Goal: Task Accomplishment & Management: Complete application form

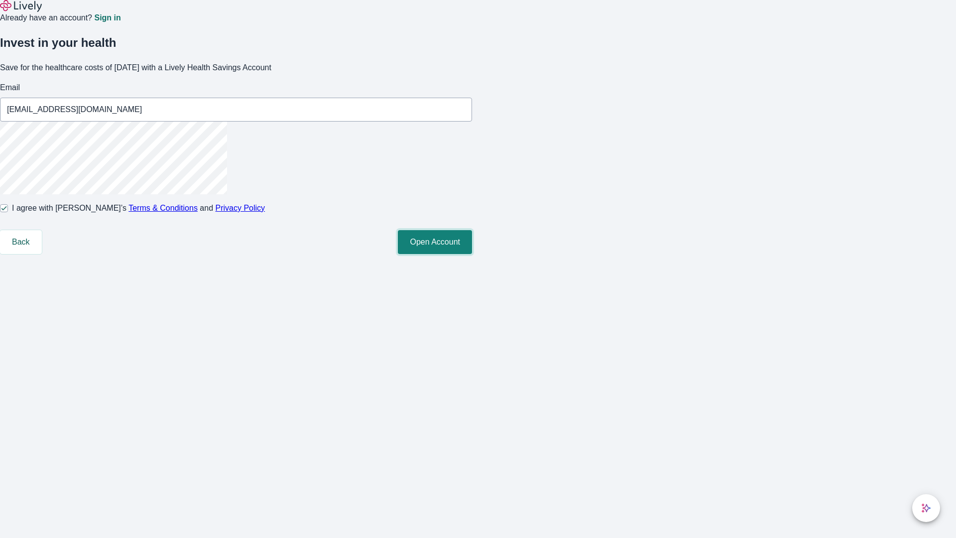
click at [472, 254] on button "Open Account" at bounding box center [435, 242] width 74 height 24
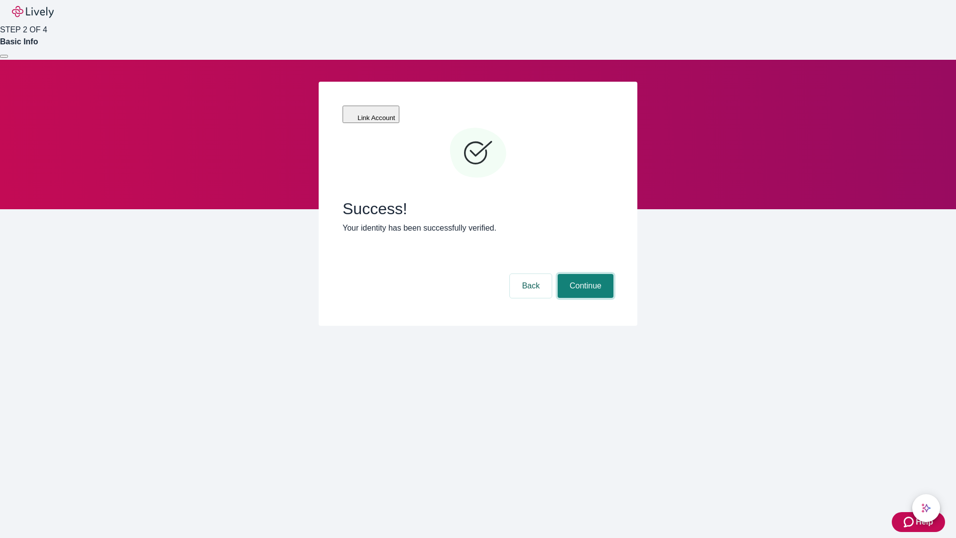
click at [584, 274] on button "Continue" at bounding box center [586, 286] width 56 height 24
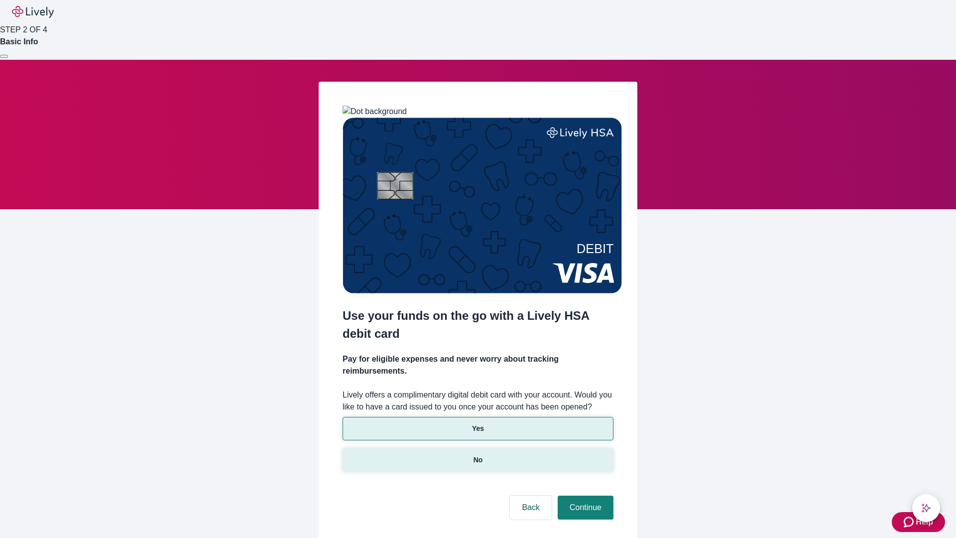
click at [477, 455] on p "No" at bounding box center [477, 460] width 9 height 10
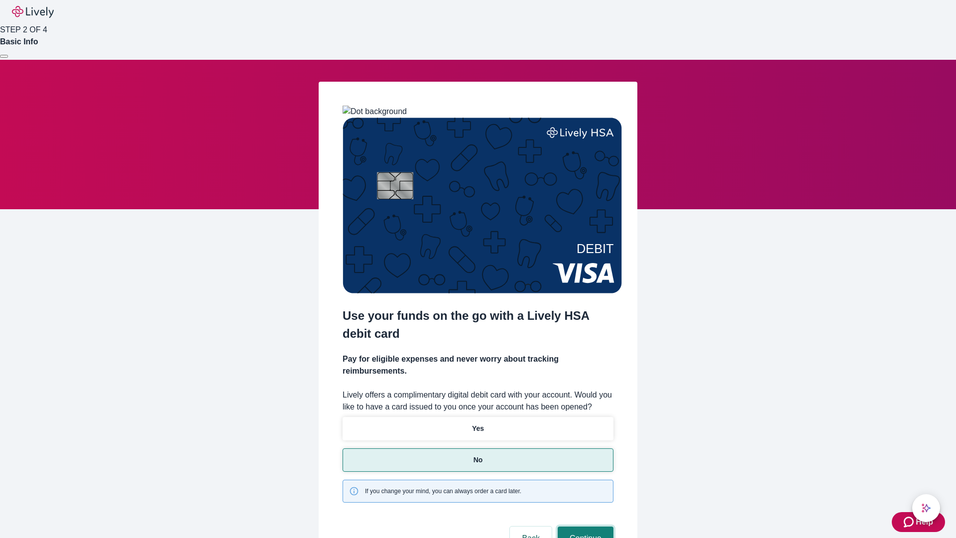
click at [584, 526] on button "Continue" at bounding box center [586, 538] width 56 height 24
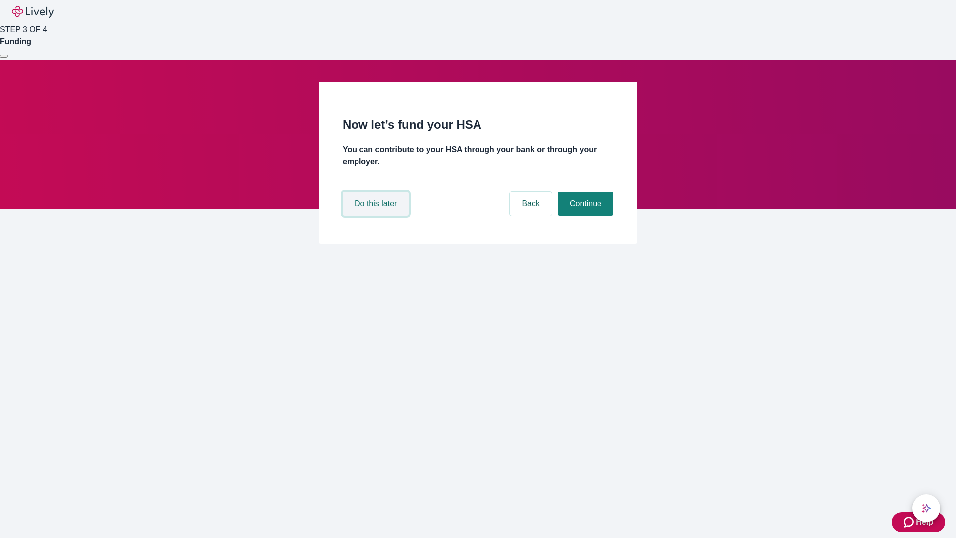
click at [377, 216] on button "Do this later" at bounding box center [376, 204] width 66 height 24
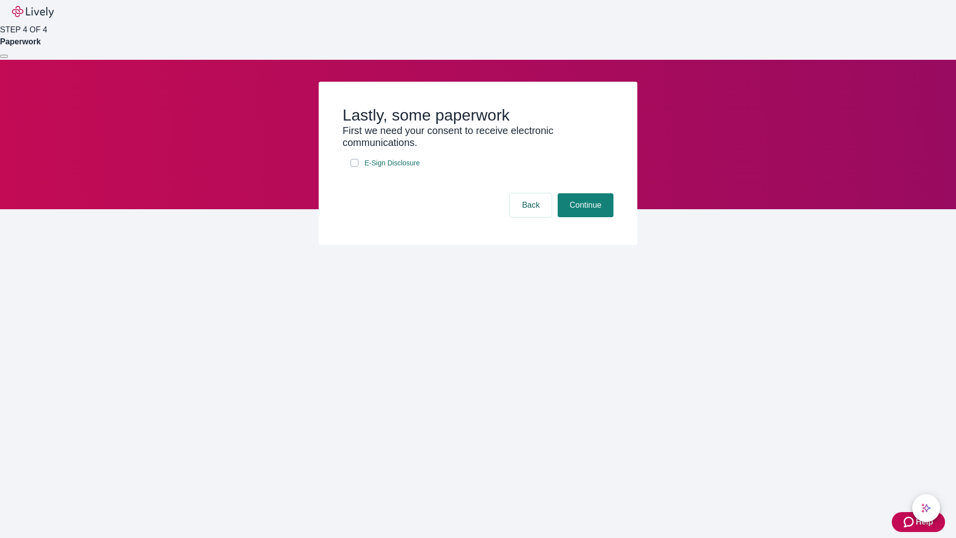
click at [354, 167] on input "E-Sign Disclosure" at bounding box center [354, 163] width 8 height 8
checkbox input "true"
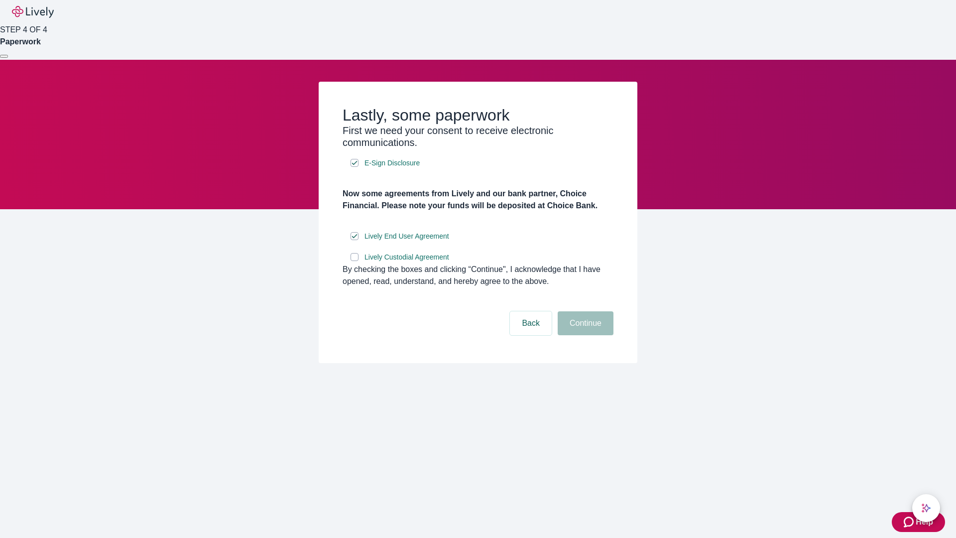
click at [354, 261] on input "Lively Custodial Agreement" at bounding box center [354, 257] width 8 height 8
checkbox input "true"
click at [584, 335] on button "Continue" at bounding box center [586, 323] width 56 height 24
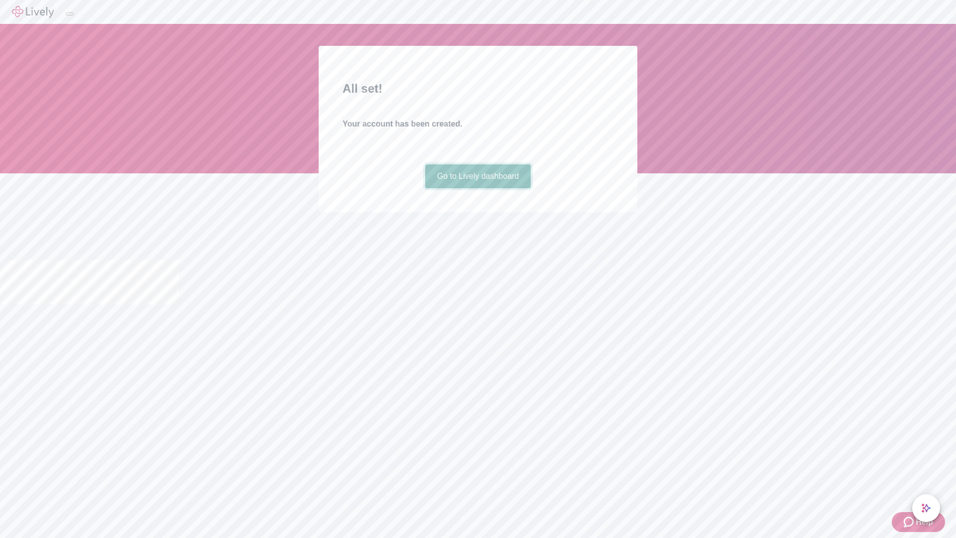
click at [477, 188] on link "Go to Lively dashboard" at bounding box center [478, 176] width 106 height 24
